Goal: Transaction & Acquisition: Purchase product/service

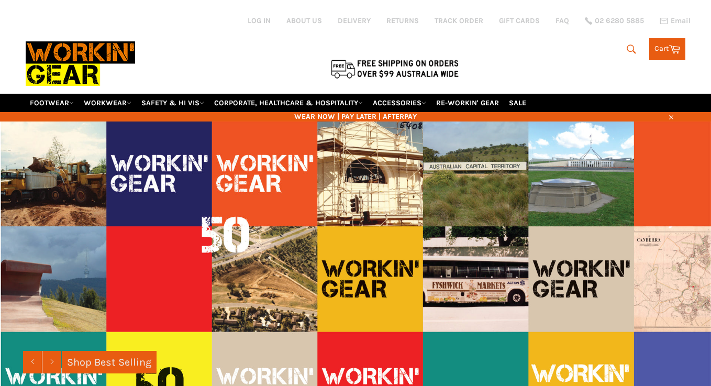
click at [636, 39] on button "Search" at bounding box center [631, 49] width 24 height 22
type input "scrub"
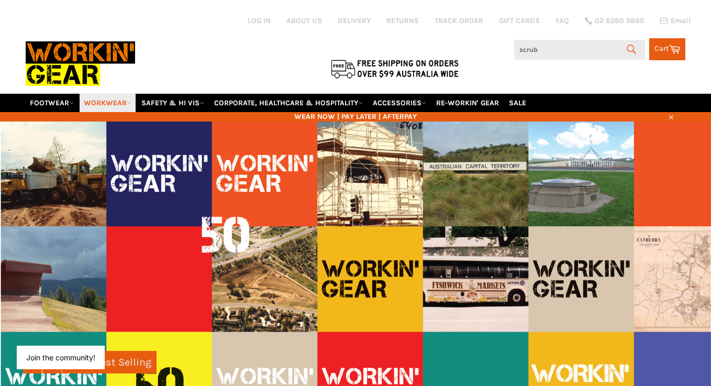
click at [128, 94] on link "WORKWEAR" at bounding box center [108, 103] width 56 height 18
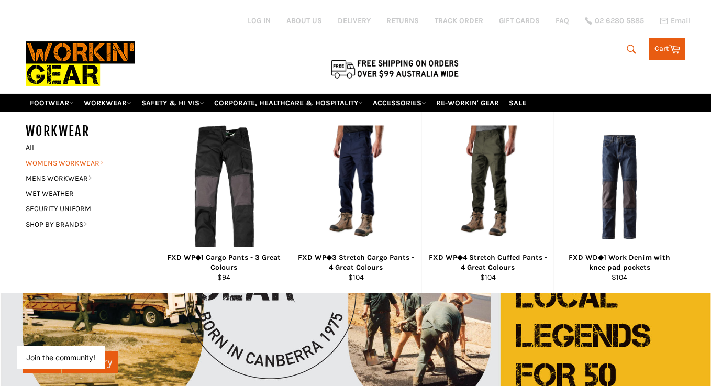
click at [101, 160] on icon at bounding box center [101, 162] width 5 height 5
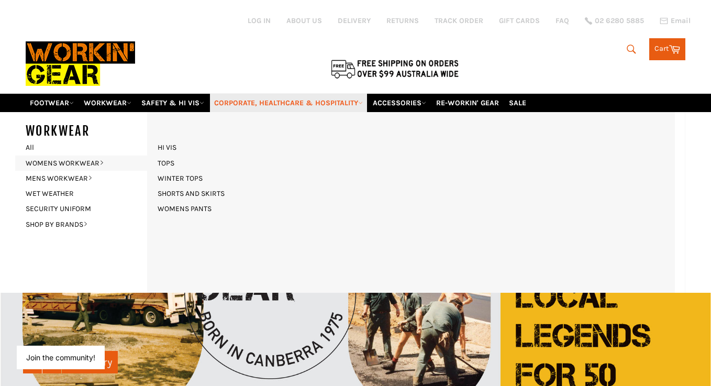
click at [354, 94] on link "CORPORATE, HEALTHCARE & HOSPITALITY" at bounding box center [288, 103] width 157 height 18
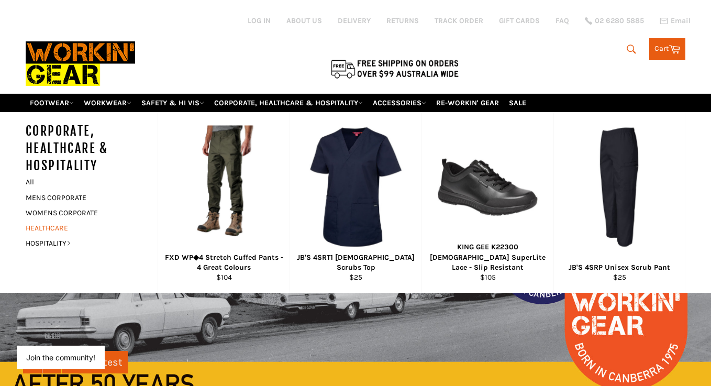
click at [45, 220] on link "HEALTHCARE" at bounding box center [83, 227] width 127 height 15
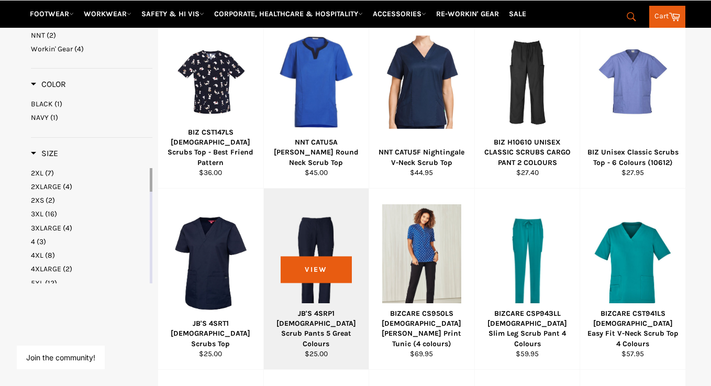
scroll to position [387, 0]
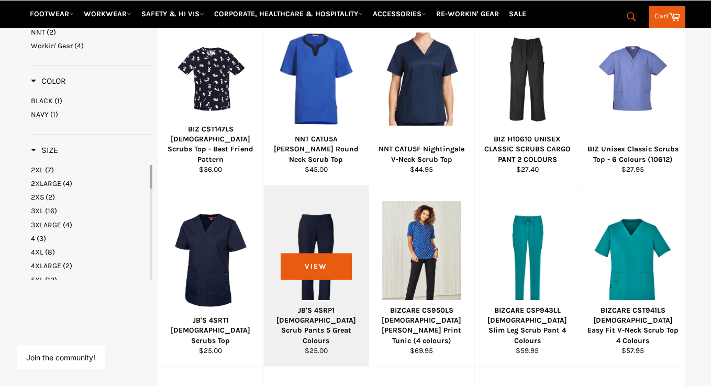
click at [309, 198] on div at bounding box center [316, 259] width 79 height 123
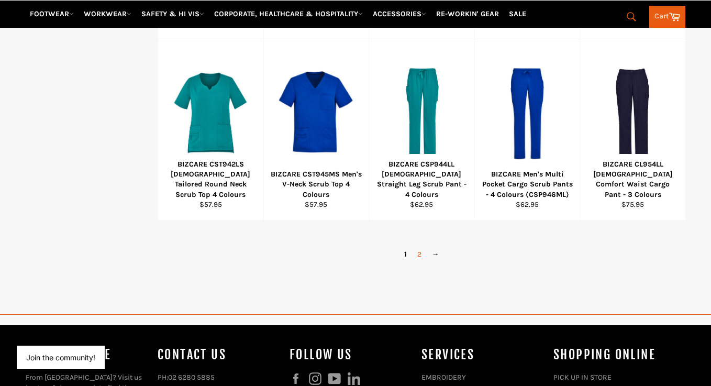
click at [416, 247] on link "2" at bounding box center [419, 254] width 15 height 15
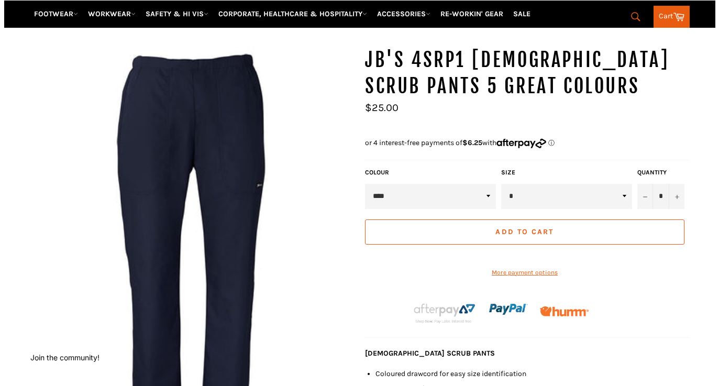
scroll to position [61, 0]
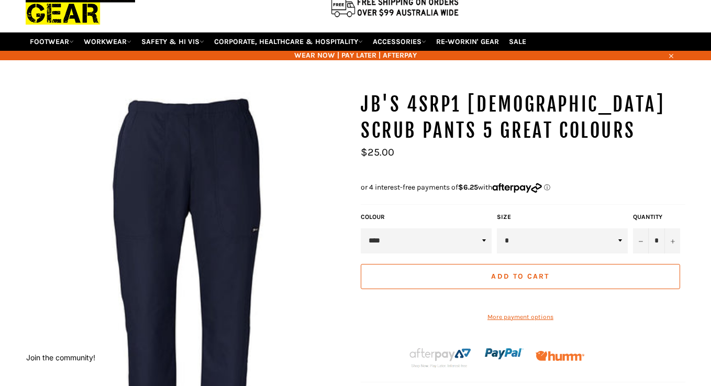
click at [234, 176] on img at bounding box center [188, 290] width 325 height 396
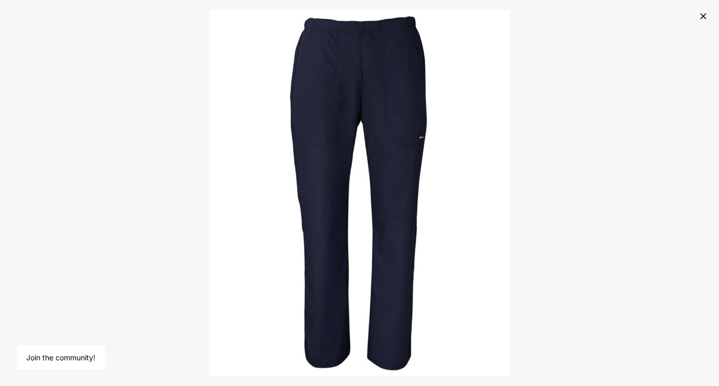
click at [699, 13] on icon "button" at bounding box center [703, 16] width 10 height 10
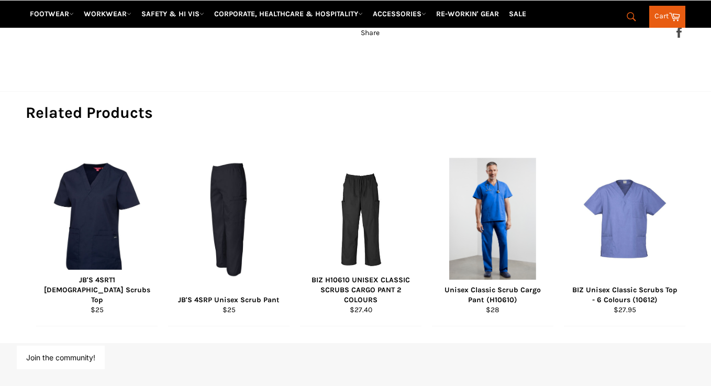
scroll to position [595, 0]
